Goal: Information Seeking & Learning: Learn about a topic

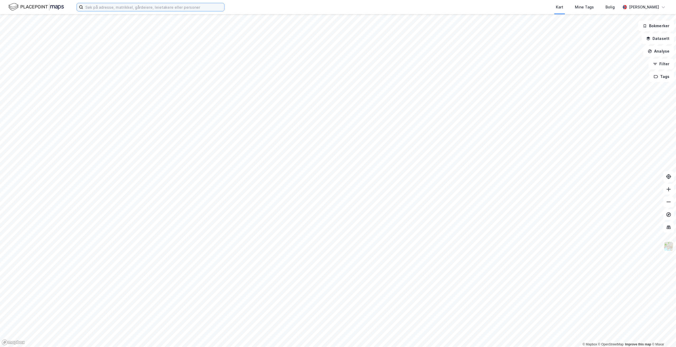
click at [133, 6] on input at bounding box center [153, 7] width 141 height 8
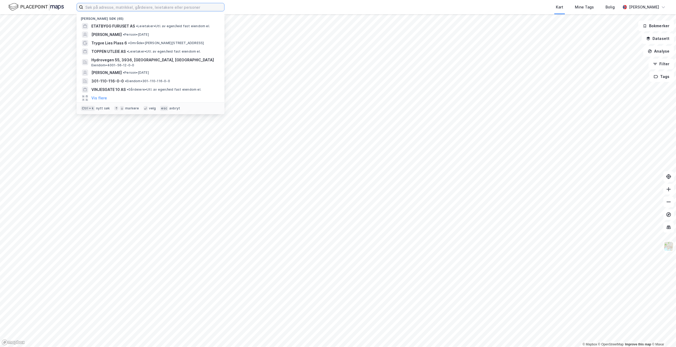
paste input "[STREET_ADDRESS][PERSON_NAME]"
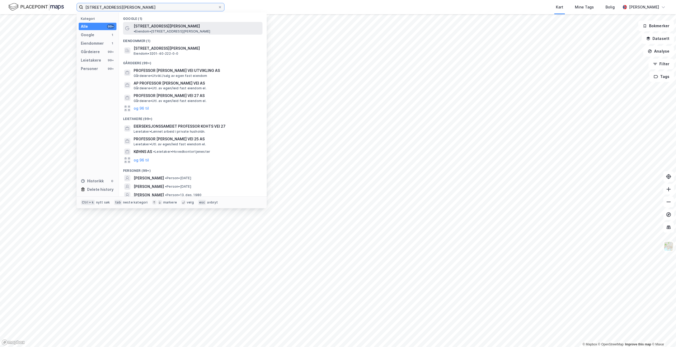
type input "[STREET_ADDRESS][PERSON_NAME]"
click at [208, 30] on div "[STREET_ADDRESS][PERSON_NAME] • Eiendom • [STREET_ADDRESS][PERSON_NAME][PERSON_…" at bounding box center [193, 28] width 140 height 13
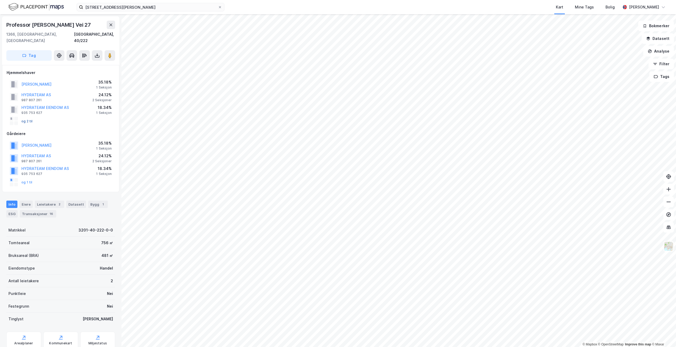
click at [0, 0] on button "og 2 til" at bounding box center [0, 0] width 0 height 0
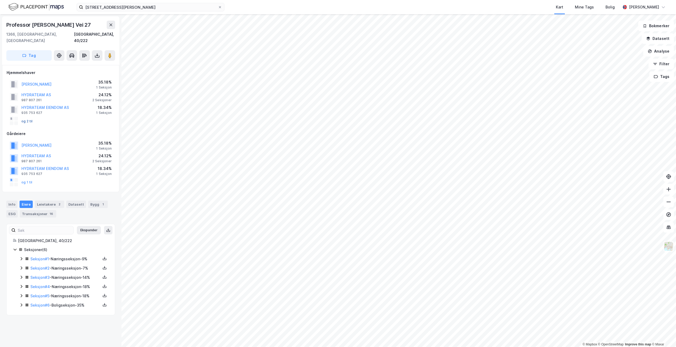
click at [0, 0] on button "og 2 til" at bounding box center [0, 0] width 0 height 0
click at [0, 0] on button "og 1 til" at bounding box center [0, 0] width 0 height 0
click at [13, 201] on div "Info" at bounding box center [11, 204] width 11 height 7
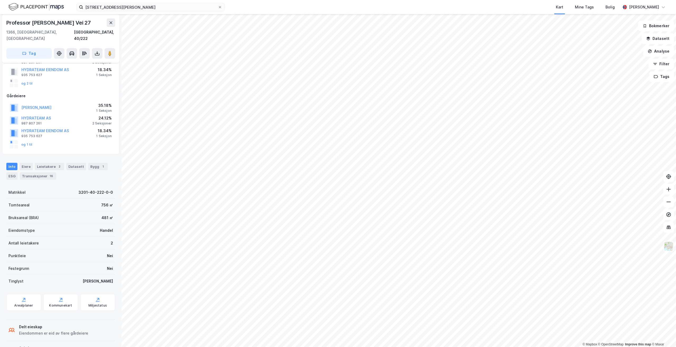
scroll to position [55, 0]
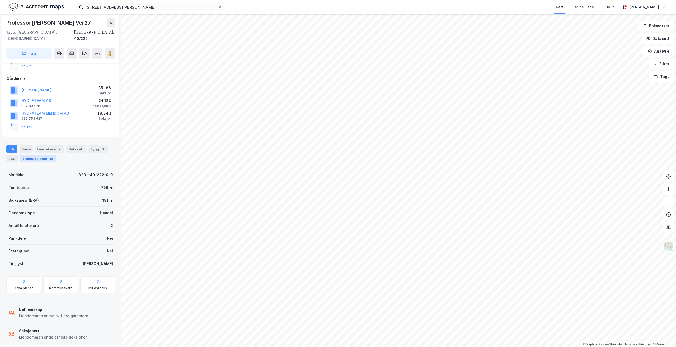
click at [33, 155] on div "Transaksjoner 16" at bounding box center [38, 158] width 36 height 7
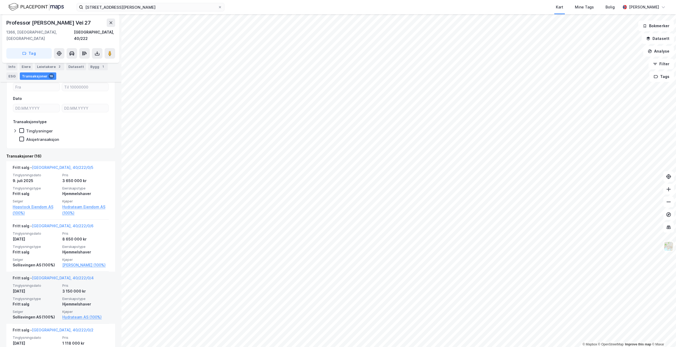
scroll to position [159, 0]
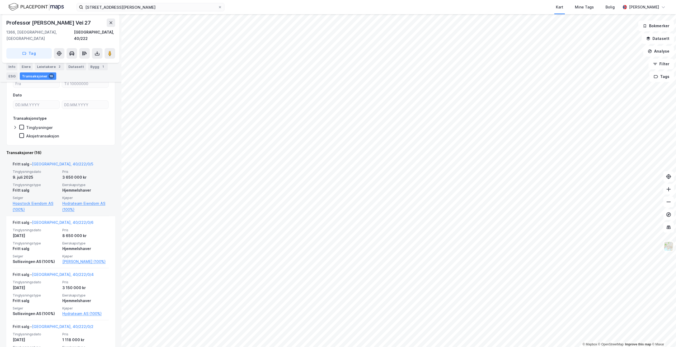
click at [45, 187] on div "Fritt salg" at bounding box center [36, 190] width 47 height 6
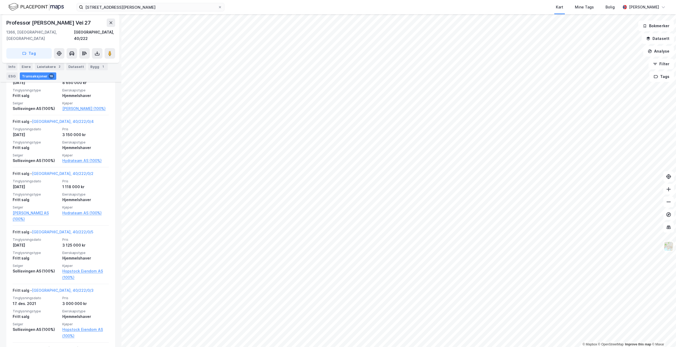
scroll to position [317, 0]
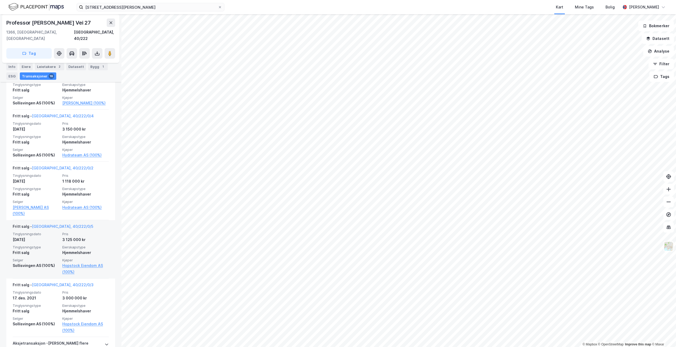
click at [77, 238] on div "Tinglysningsdato [DATE] Pris 3 125 000 kr Tinglysningstype Fritt salg Eierskaps…" at bounding box center [61, 253] width 96 height 43
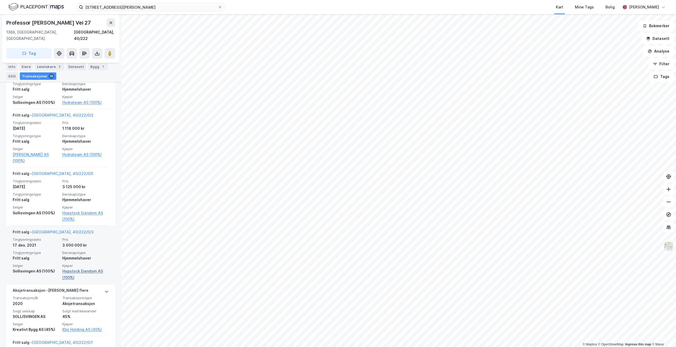
click at [72, 268] on link "Hopstock Eiendom AS (100%)" at bounding box center [85, 274] width 47 height 13
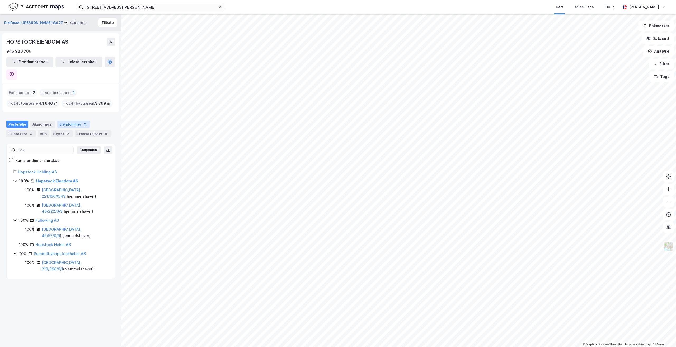
click at [69, 120] on div "Eiendommer 2" at bounding box center [73, 123] width 32 height 7
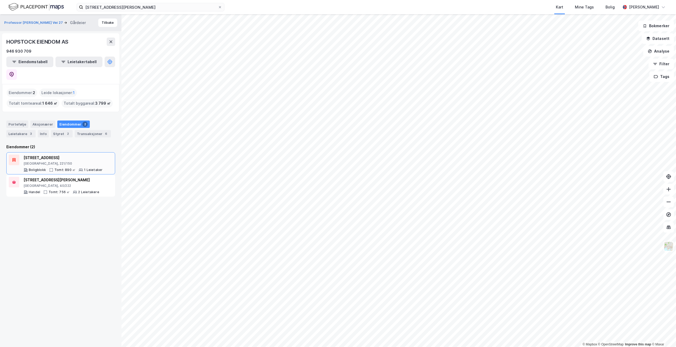
click at [87, 155] on div "[STREET_ADDRESS], 221/150 Boligblokk Tomt: 890 ㎡ 1 Leietaker" at bounding box center [63, 163] width 79 height 17
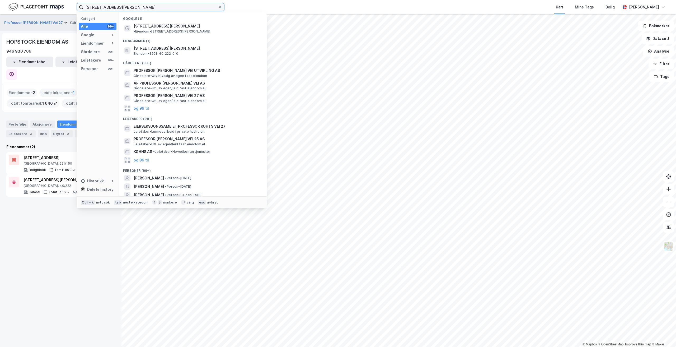
drag, startPoint x: 142, startPoint y: 7, endPoint x: 0, endPoint y: 12, distance: 142.0
click at [0, 12] on div "Professor [PERSON_NAME] vei 27 Kategori Alle 99+ Google 1 Eiendommer 1 Gårdeier…" at bounding box center [338, 7] width 676 height 14
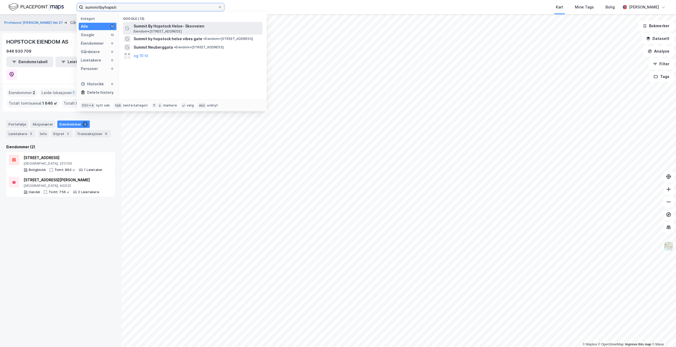
type input "summitbyhopsti"
click at [171, 25] on span "Summit By Hopstock Helse- Skovveien" at bounding box center [197, 26] width 127 height 6
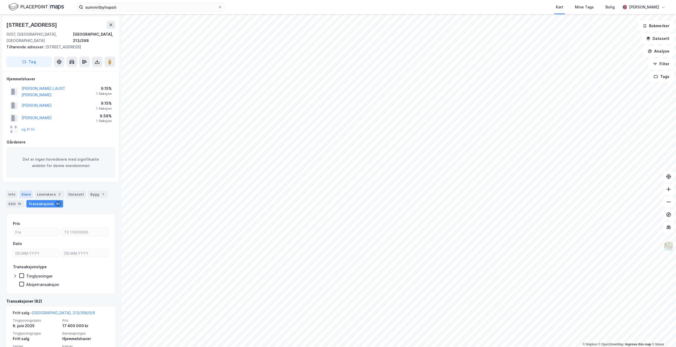
click at [28, 191] on div "Eiere" at bounding box center [26, 194] width 13 height 7
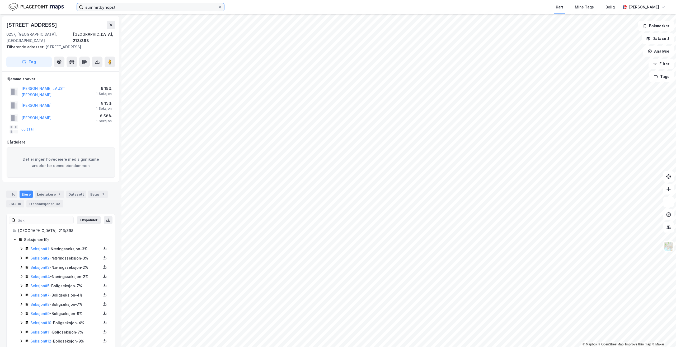
click at [142, 5] on input "summitbyhopsti" at bounding box center [150, 7] width 135 height 8
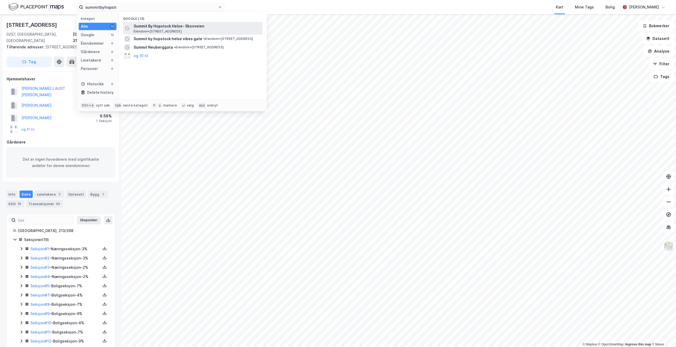
click at [174, 28] on span "Summit By Hopstock Helse- Skovveien" at bounding box center [197, 26] width 127 height 6
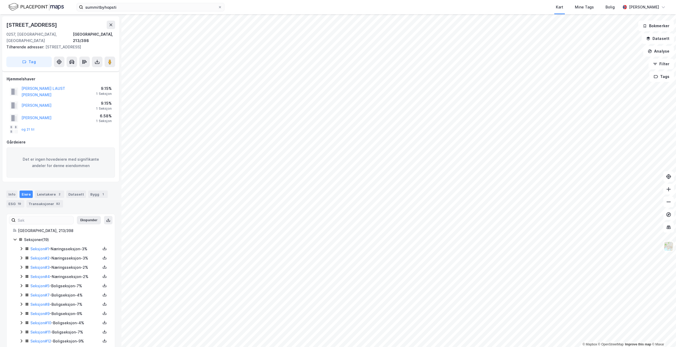
scroll to position [76, 0]
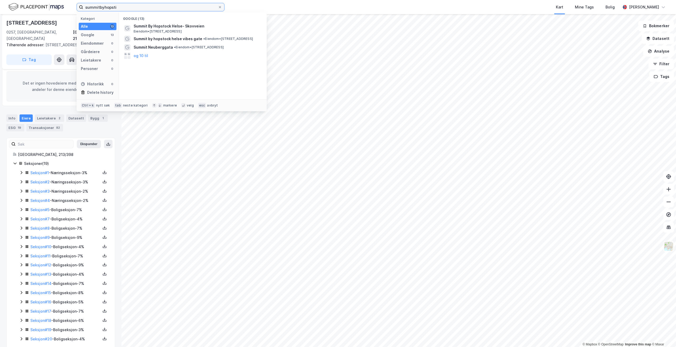
click at [134, 9] on input "summitbyhopsti" at bounding box center [150, 7] width 135 height 8
click at [98, 50] on div "Gårdeiere" at bounding box center [90, 52] width 19 height 6
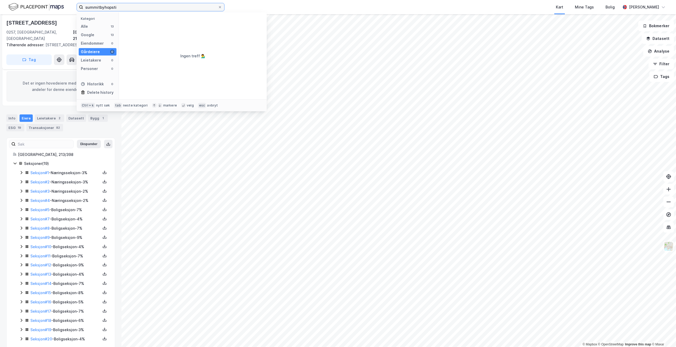
click at [133, 7] on input "summitbyhopsti" at bounding box center [150, 7] width 135 height 8
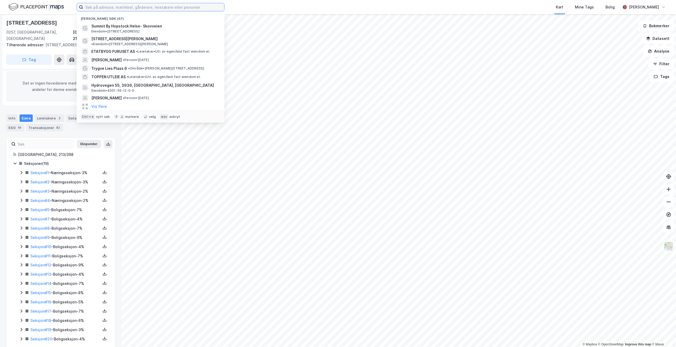
type input "a"
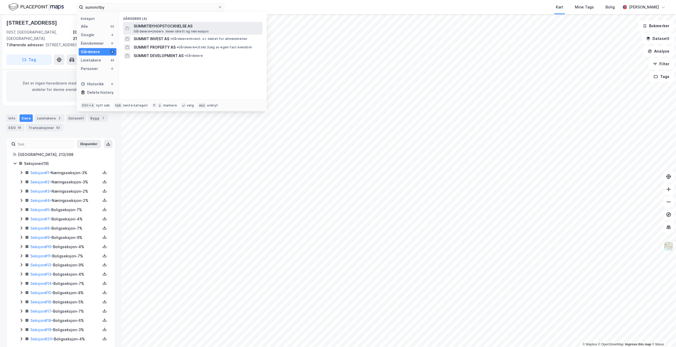
click at [169, 27] on span "SUMMITBYHOPSTOCKHELSE AS" at bounding box center [197, 26] width 127 height 6
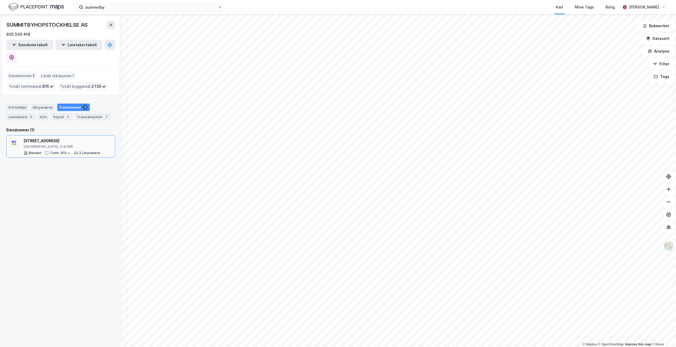
click at [82, 145] on div "[GEOGRAPHIC_DATA], 213/398" at bounding box center [62, 147] width 77 height 4
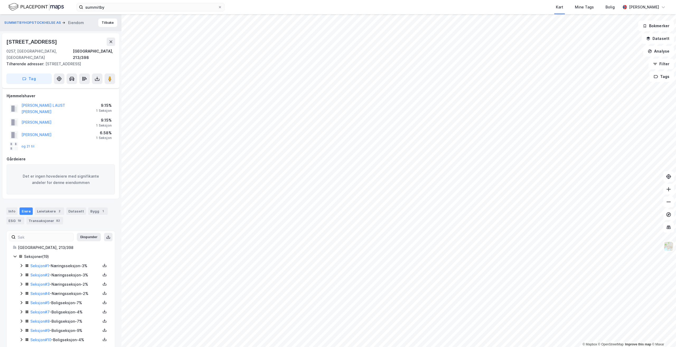
scroll to position [76, 0]
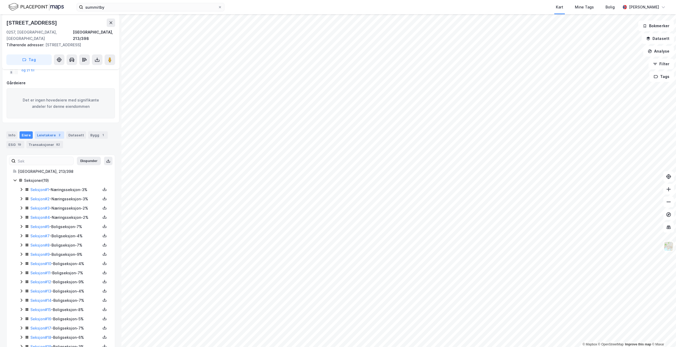
click at [54, 131] on div "Leietakere 2" at bounding box center [49, 134] width 29 height 7
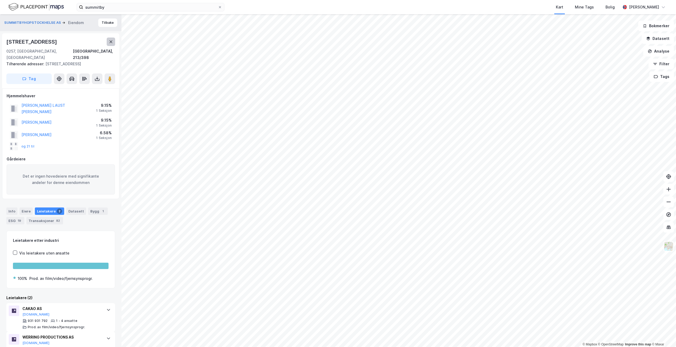
click at [112, 41] on icon at bounding box center [111, 41] width 3 height 3
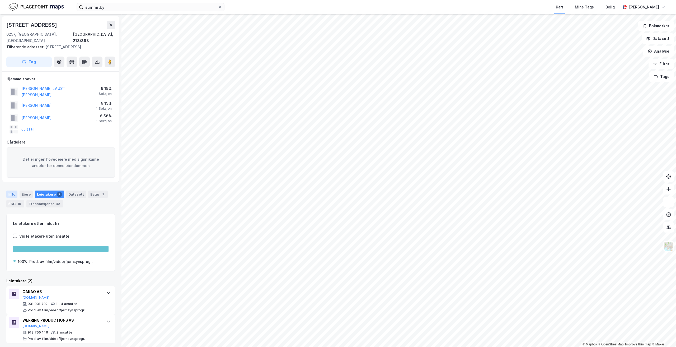
click at [10, 191] on div "Info" at bounding box center [11, 194] width 11 height 7
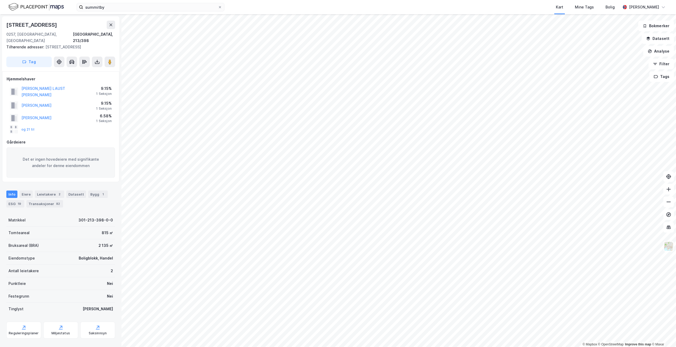
click at [34, 25] on div "[STREET_ADDRESS]" at bounding box center [32, 25] width 52 height 8
click at [34, 24] on div "[STREET_ADDRESS]" at bounding box center [32, 25] width 52 height 8
click at [45, 200] on div "Transaksjoner 82" at bounding box center [44, 203] width 37 height 7
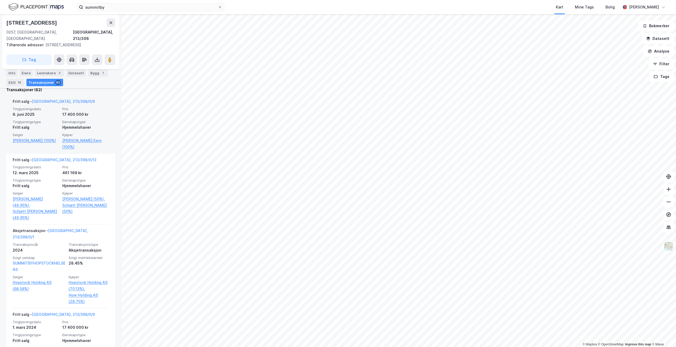
scroll to position [317, 0]
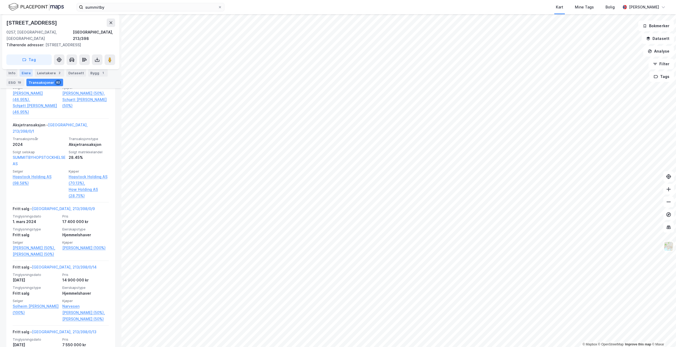
click at [24, 72] on div "Eiere" at bounding box center [26, 72] width 13 height 7
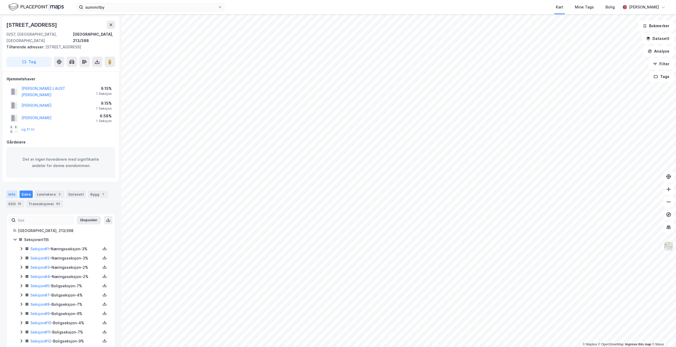
click at [12, 191] on div "Info" at bounding box center [11, 194] width 11 height 7
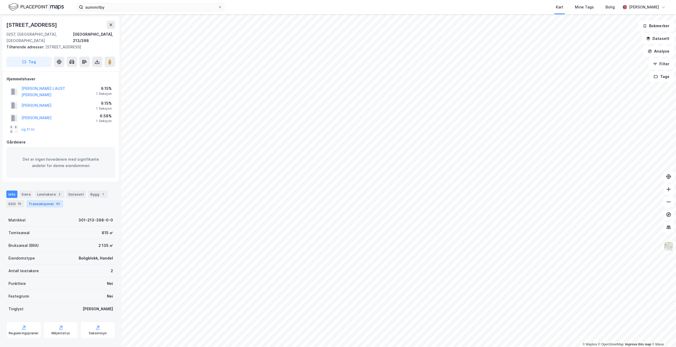
click at [49, 200] on div "Transaksjoner 82" at bounding box center [44, 203] width 37 height 7
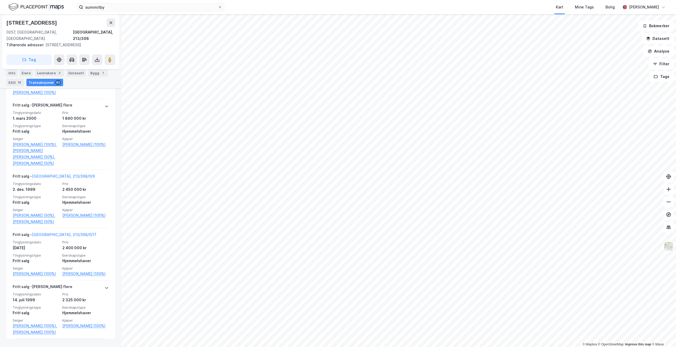
scroll to position [4185, 0]
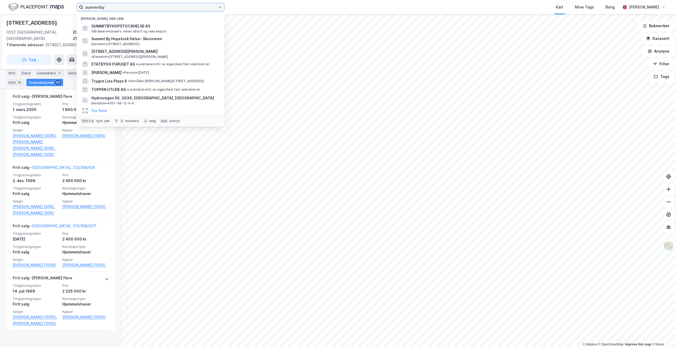
click at [110, 9] on input "summitby" at bounding box center [150, 7] width 135 height 8
drag, startPoint x: 111, startPoint y: 7, endPoint x: 41, endPoint y: 10, distance: 70.1
click at [42, 10] on div "summitby Nylige søk (68) SUMMITBYHOPSTOCKHELSE AS [GEOGRAPHIC_DATA] • Underv. i…" at bounding box center [338, 7] width 676 height 14
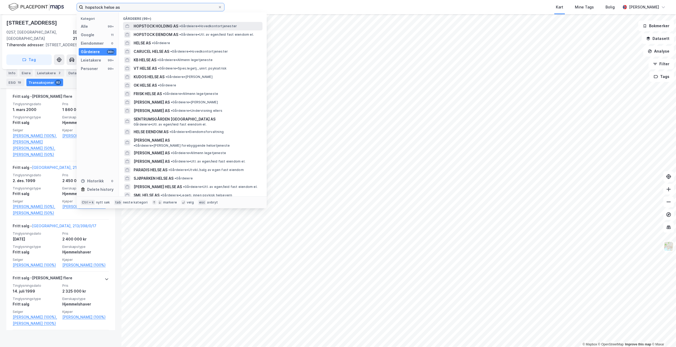
type input "hopstock helse as"
click at [192, 25] on span "• Gårdeiere • Hovedkontortjenester" at bounding box center [208, 26] width 58 height 4
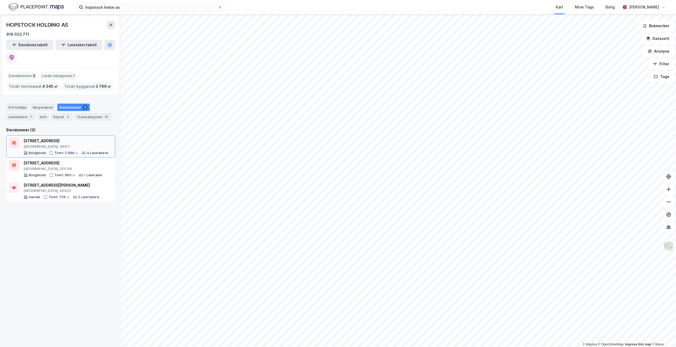
click at [68, 138] on div "[STREET_ADDRESS], 46/57" at bounding box center [66, 143] width 85 height 11
